Goal: Information Seeking & Learning: Learn about a topic

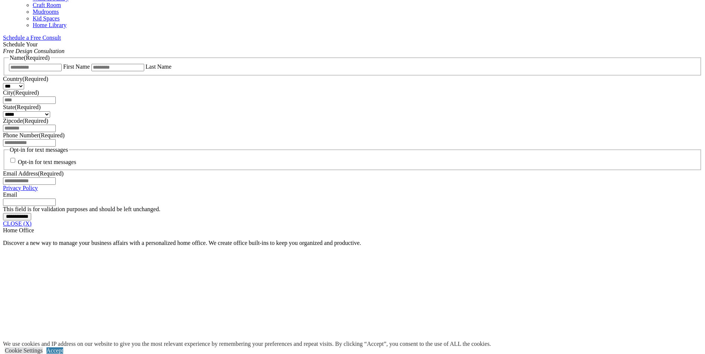
scroll to position [520, 0]
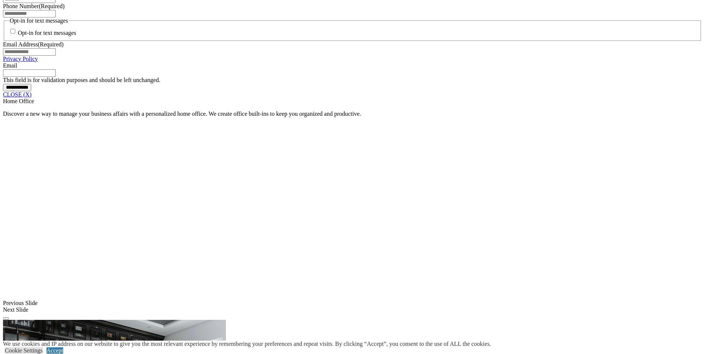
scroll to position [594, 0]
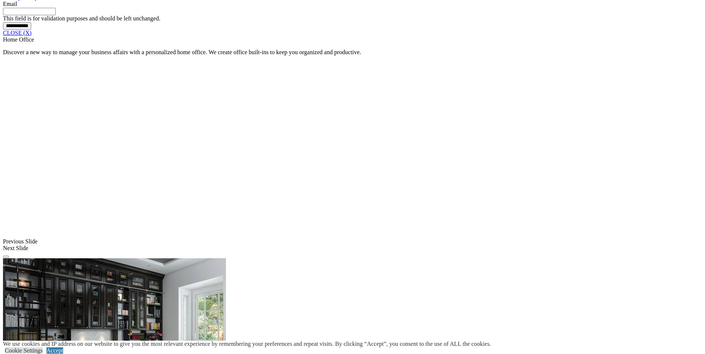
scroll to position [706, 0]
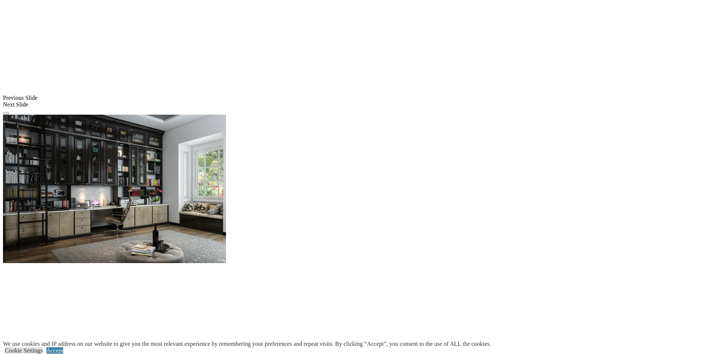
scroll to position [817, 0]
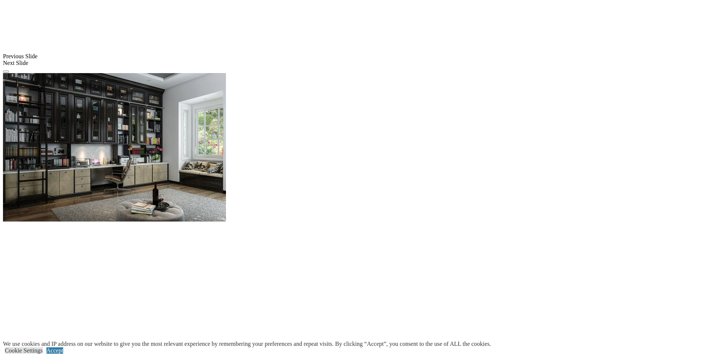
scroll to position [855, 0]
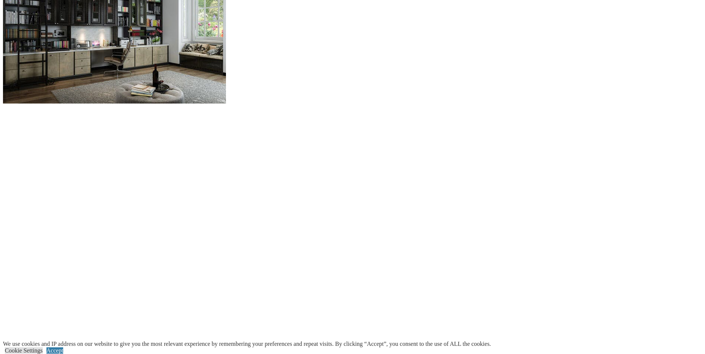
scroll to position [966, 0]
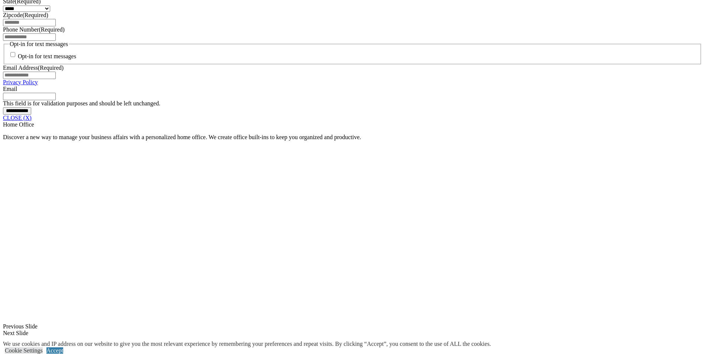
scroll to position [557, 0]
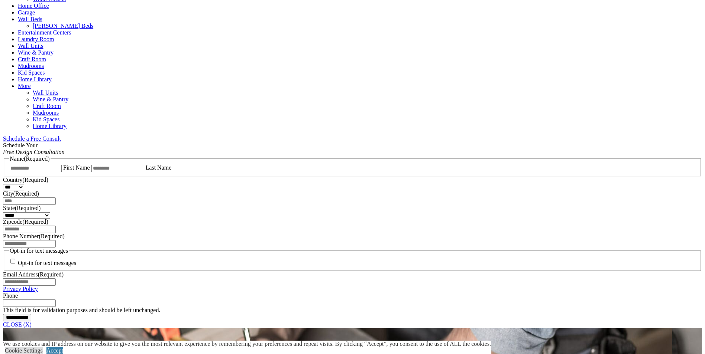
scroll to position [372, 0]
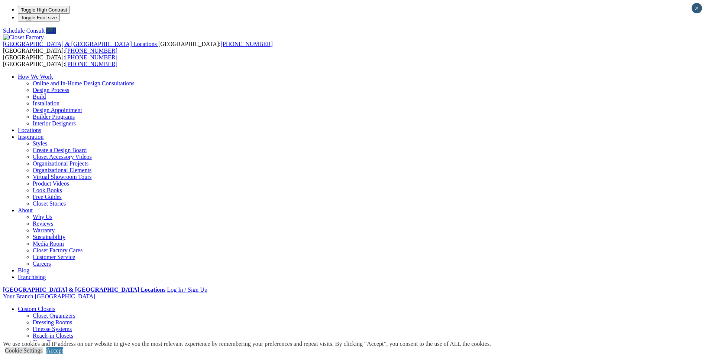
scroll to position [1090, 0]
